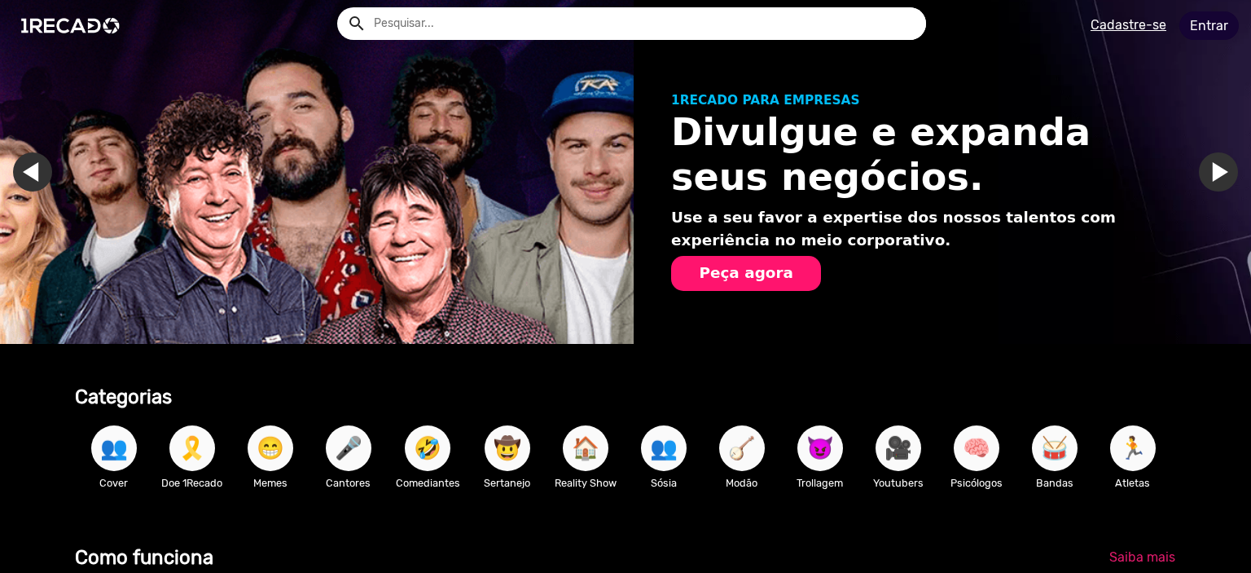
type input "[EMAIL_ADDRESS][DOMAIN_NAME]"
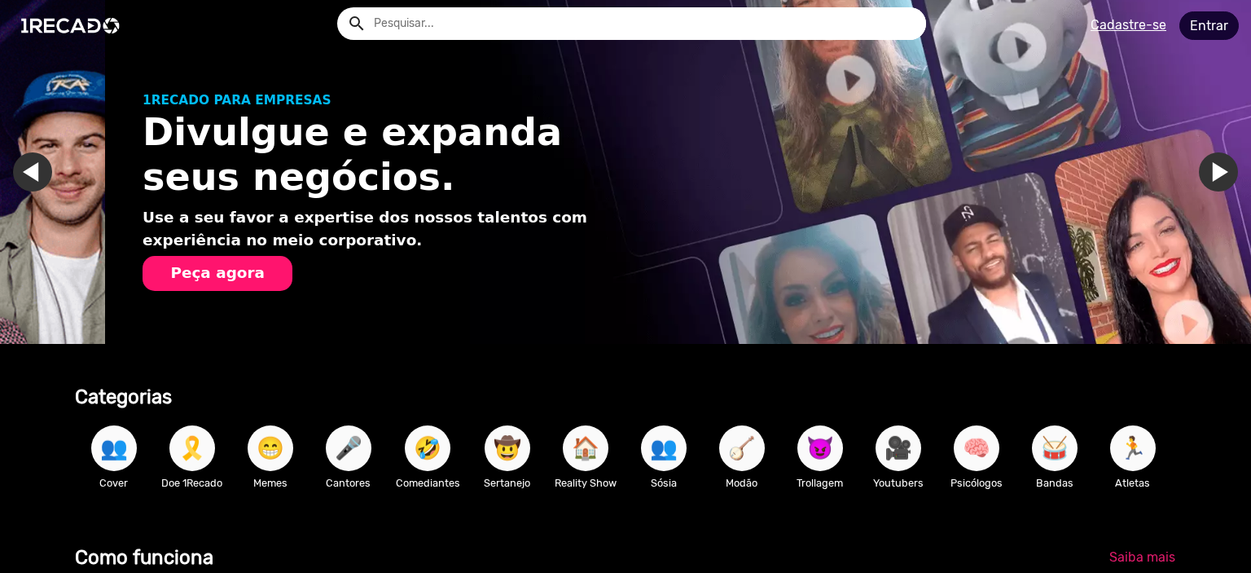
click at [1209, 28] on link "Entrar" at bounding box center [1208, 25] width 59 height 29
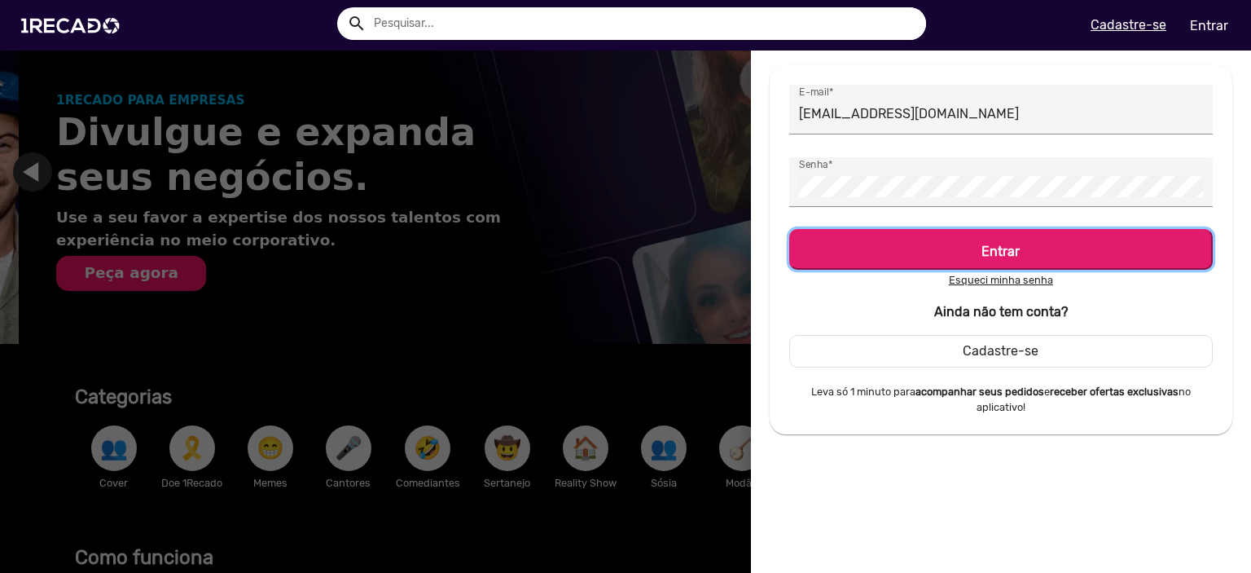
scroll to position [0, 1238]
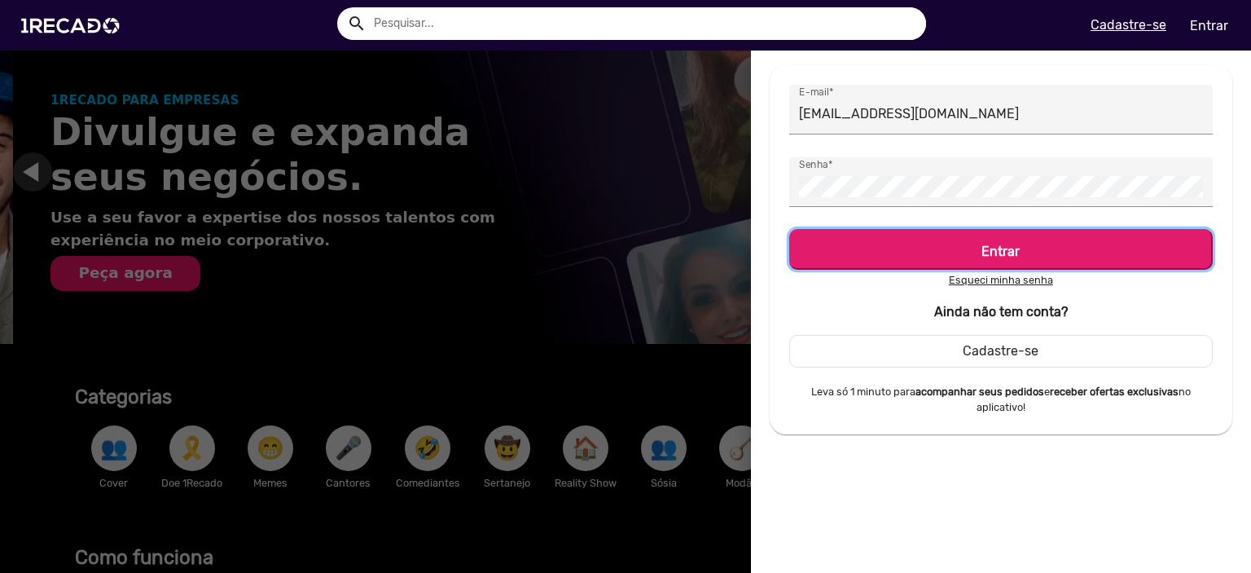
click at [1033, 238] on h5 "Entrar" at bounding box center [1001, 248] width 394 height 22
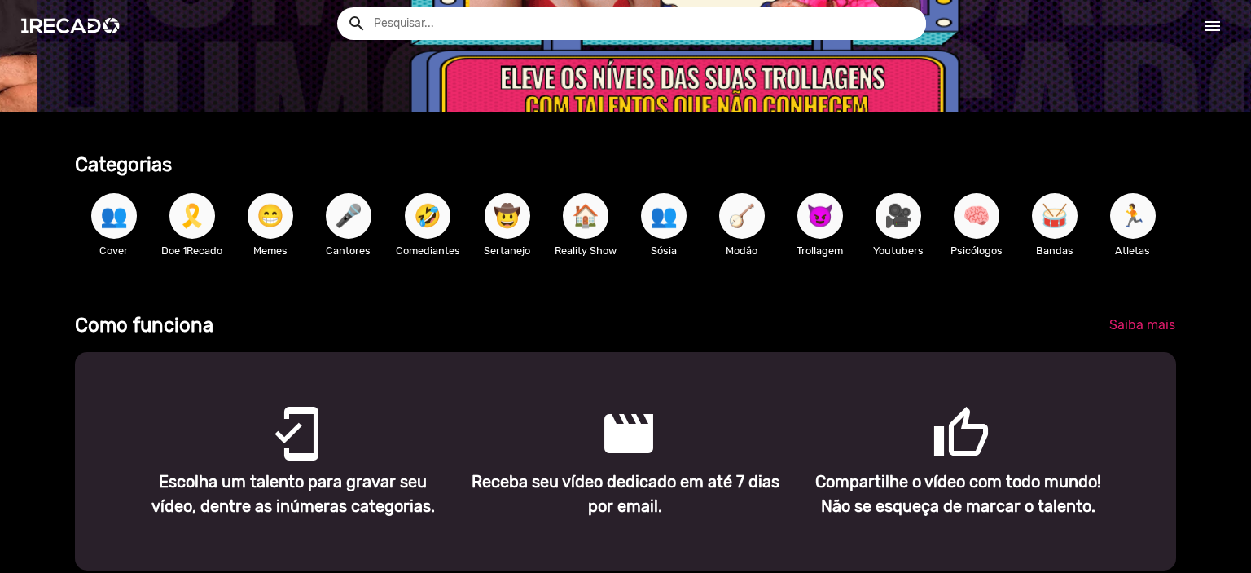
scroll to position [0, 0]
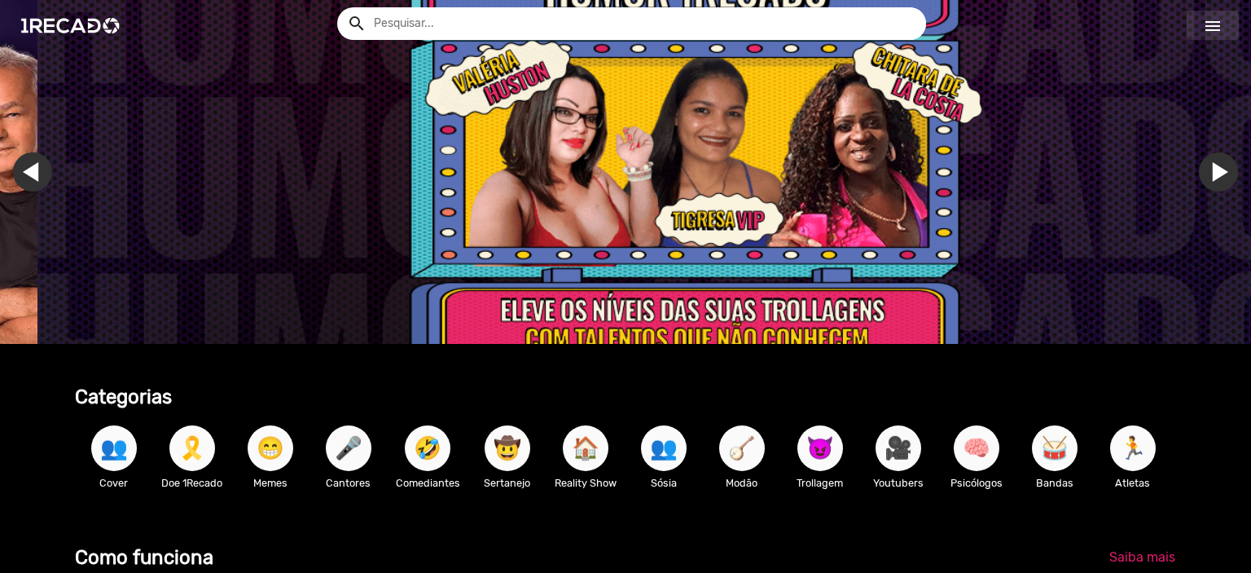
click at [1218, 27] on mat-icon "menu" at bounding box center [1213, 26] width 20 height 20
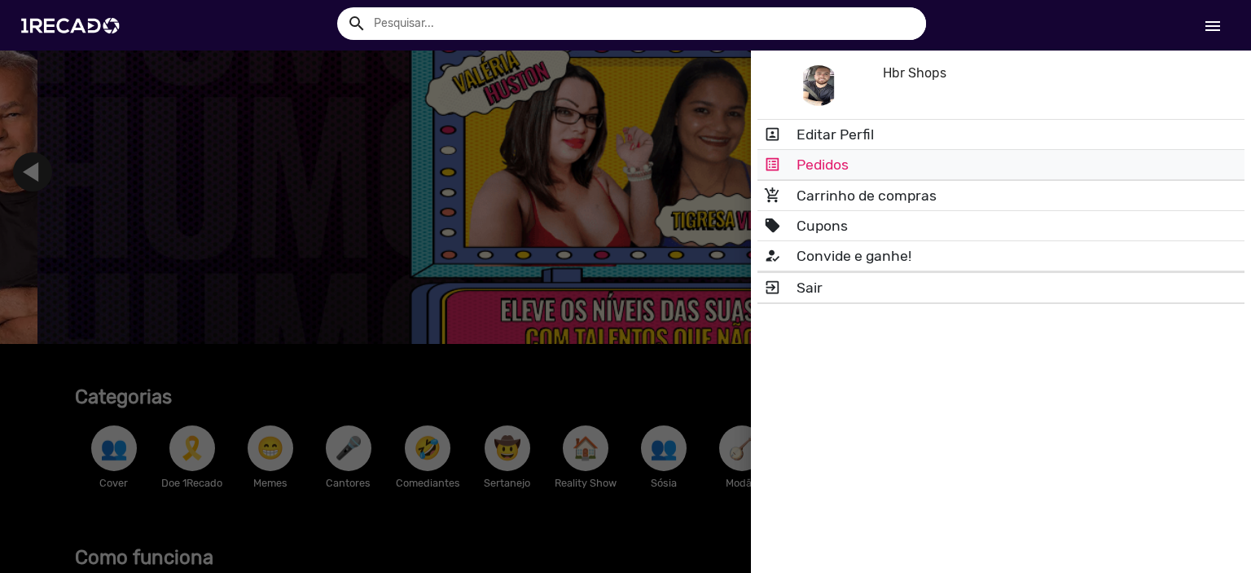
click at [861, 169] on link "list_alt Pedidos" at bounding box center [1000, 164] width 487 height 29
